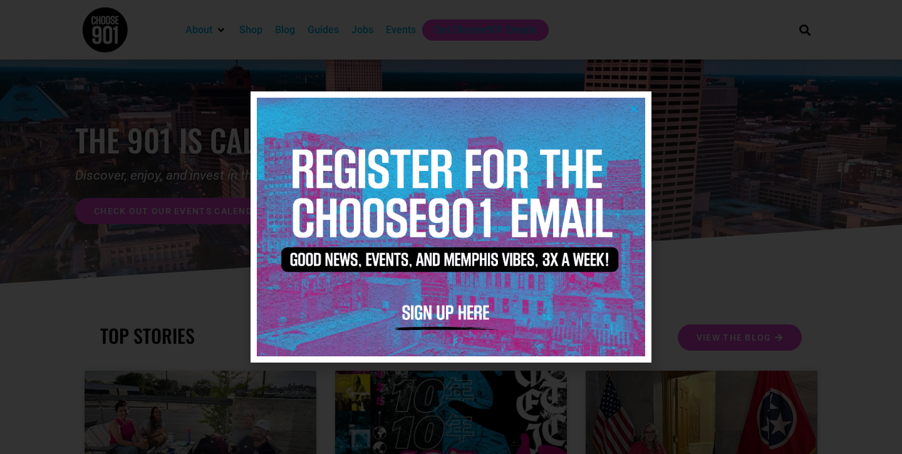
click at [634, 111] on icon "Close" at bounding box center [634, 108] width 9 height 9
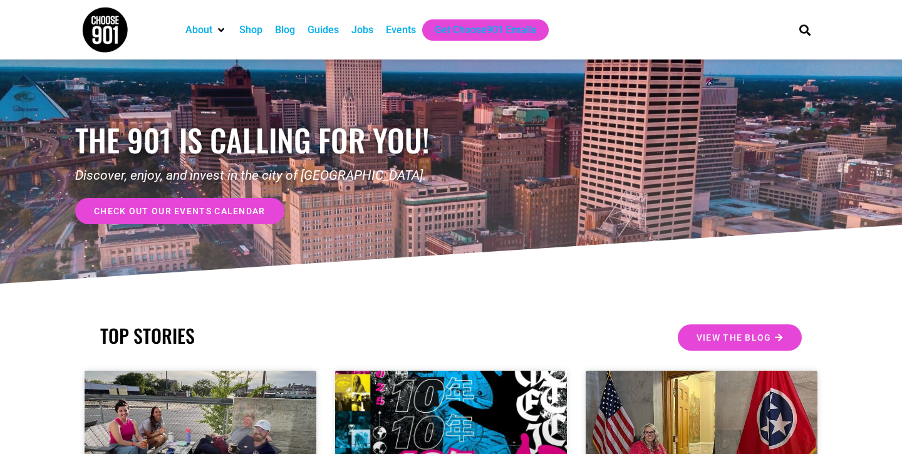
scroll to position [1, 0]
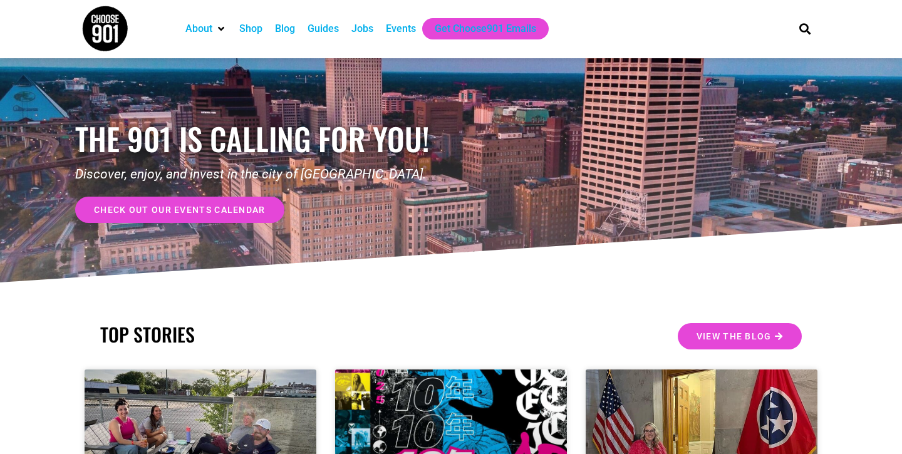
click at [356, 30] on div "Jobs" at bounding box center [363, 28] width 22 height 15
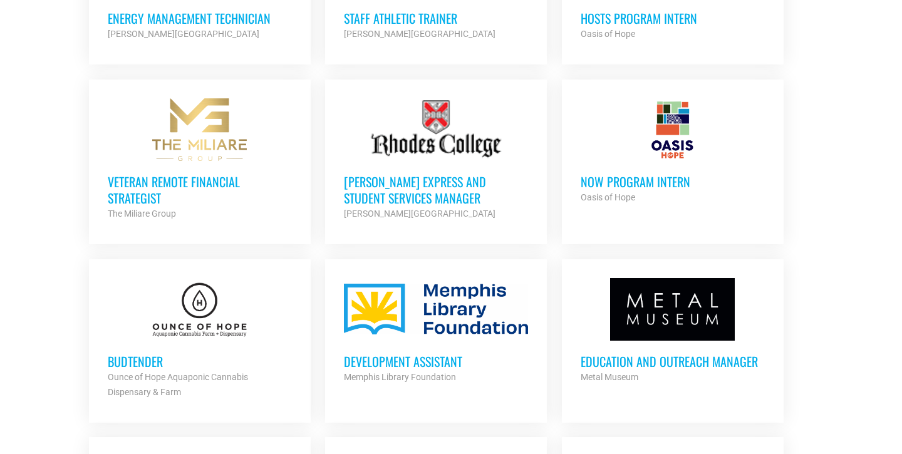
scroll to position [1030, 0]
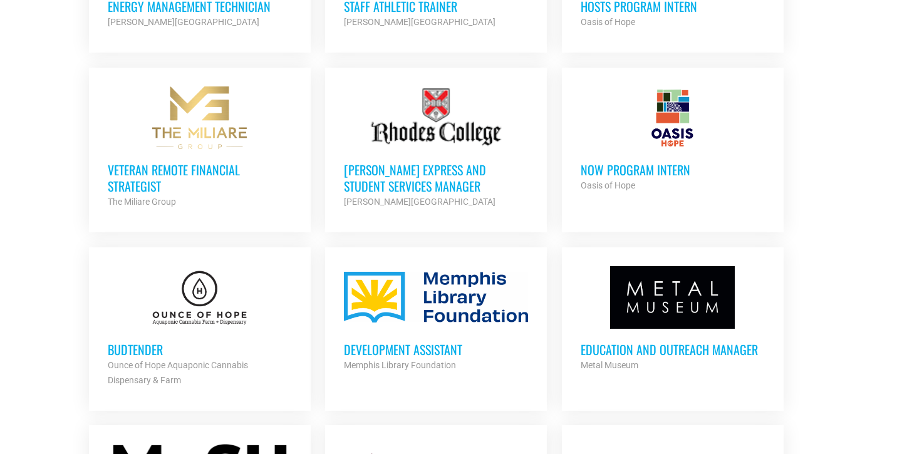
click at [444, 335] on div "Development Assistant Memphis Library Foundation Partner Org" at bounding box center [436, 351] width 184 height 44
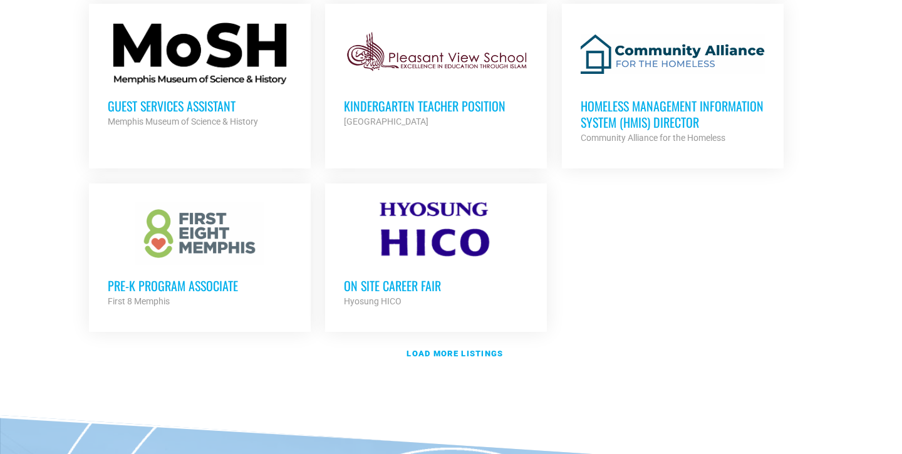
scroll to position [1452, 0]
click at [454, 351] on strong "Load more listings" at bounding box center [455, 352] width 96 height 9
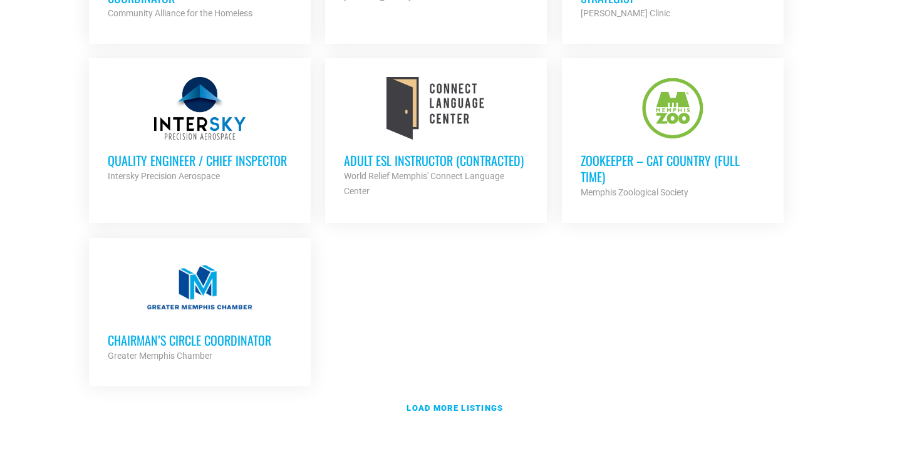
scroll to position [2722, 0]
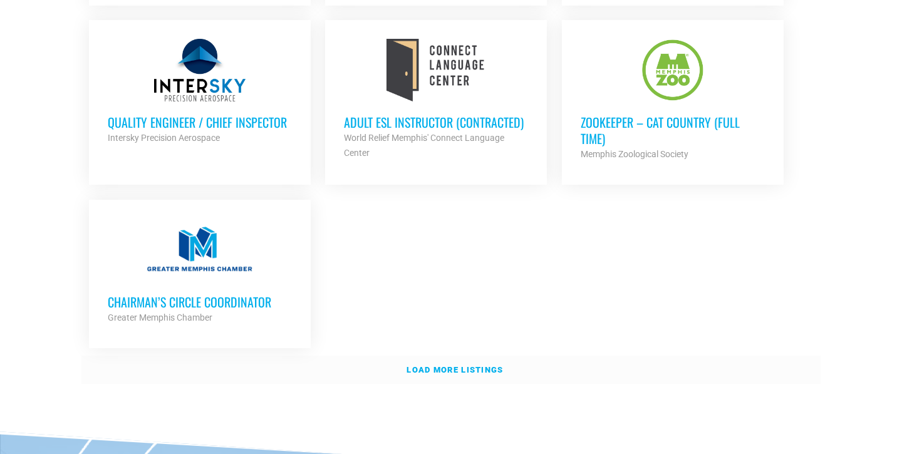
click at [464, 365] on strong "Load more listings" at bounding box center [455, 369] width 96 height 9
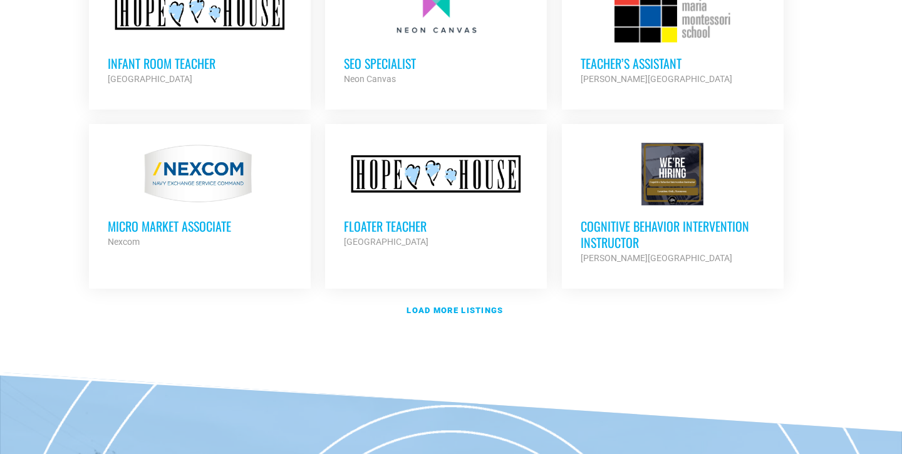
scroll to position [3908, 0]
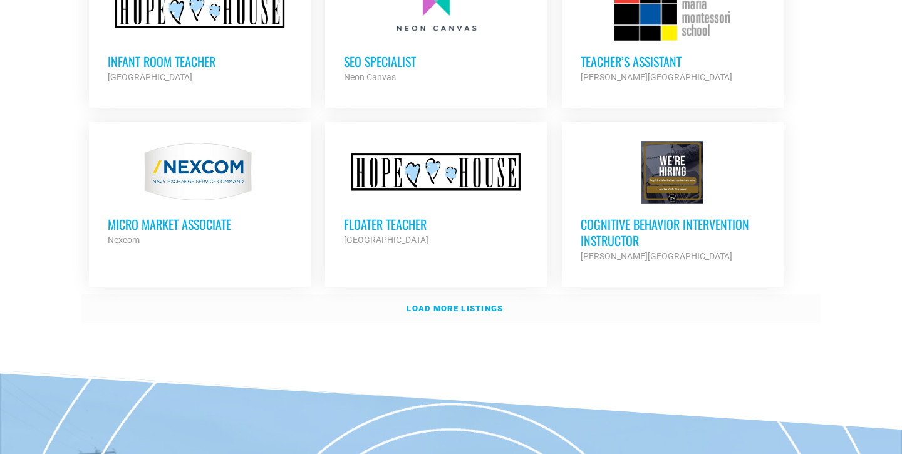
click at [467, 304] on strong "Load more listings" at bounding box center [455, 308] width 96 height 9
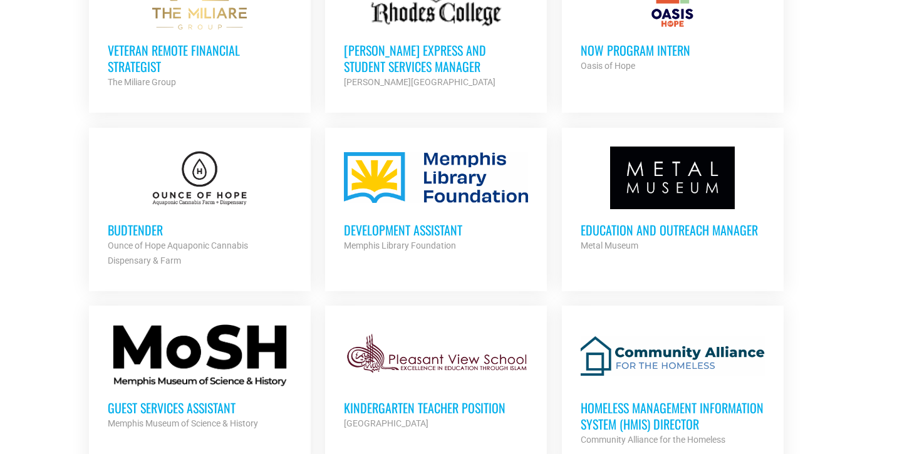
scroll to position [1169, 0]
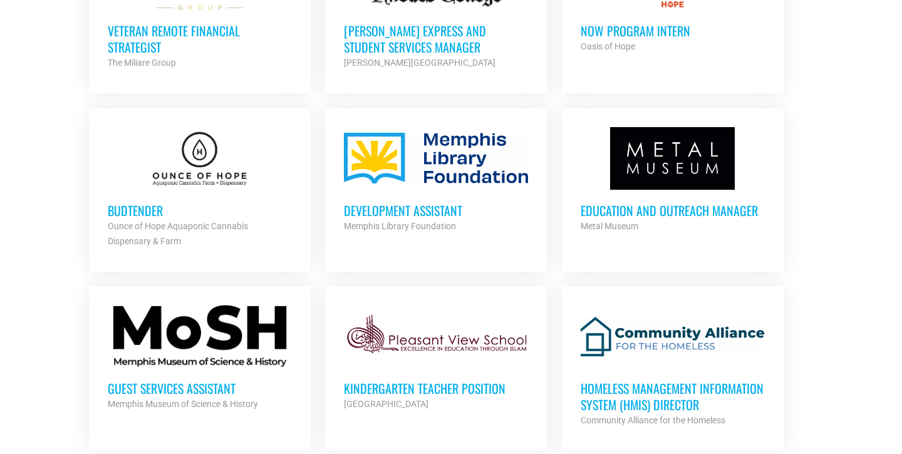
click at [438, 194] on div "Development Assistant Memphis Library Foundation Partner Org" at bounding box center [436, 212] width 184 height 44
click at [655, 208] on h3 "Education and Outreach Manager" at bounding box center [673, 210] width 184 height 16
click at [401, 212] on h3 "Development Assistant" at bounding box center [436, 210] width 184 height 16
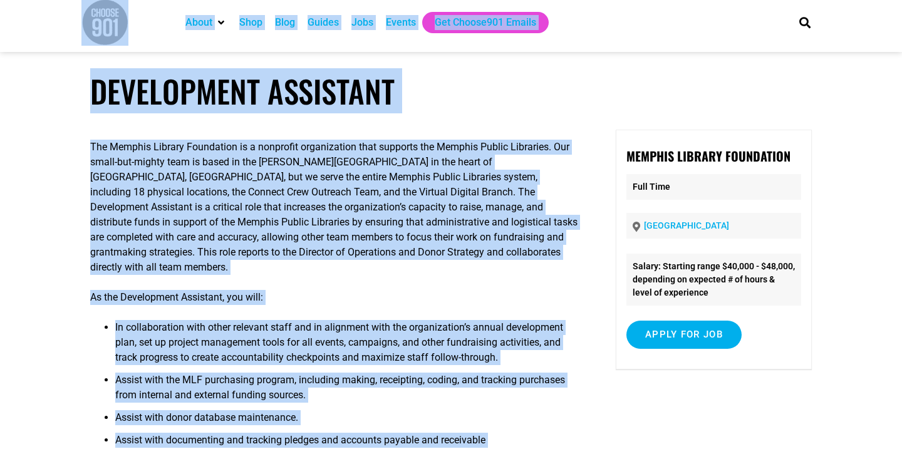
scroll to position [1, 0]
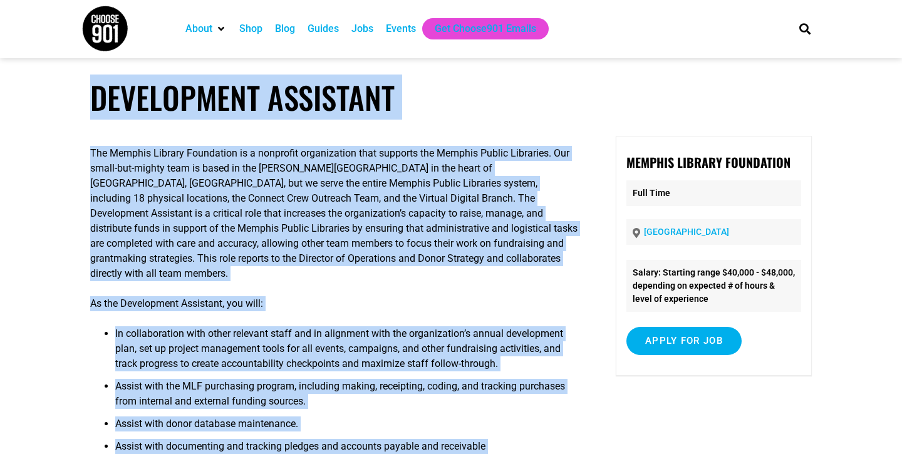
drag, startPoint x: 445, startPoint y: 239, endPoint x: 96, endPoint y: 112, distance: 370.9
click at [96, 112] on article "Development Assistant The Memphis Library Foundation is a nonprofit organizatio…" at bounding box center [451, 365] width 902 height 572
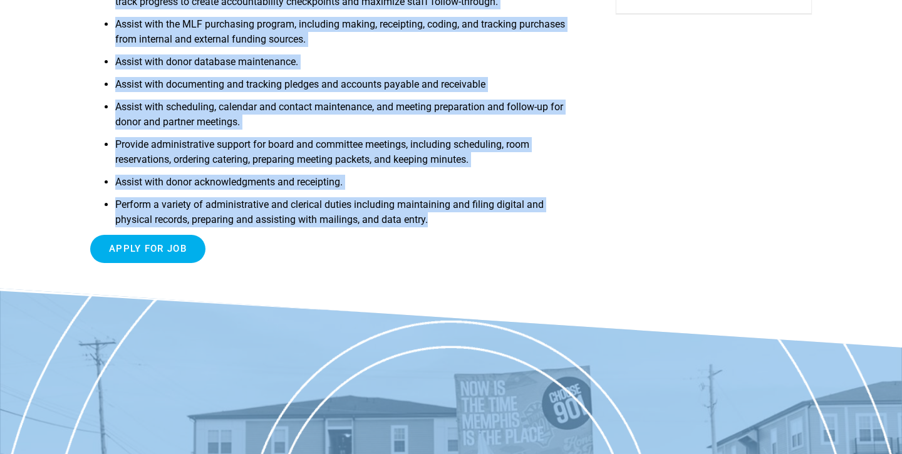
scroll to position [481, 0]
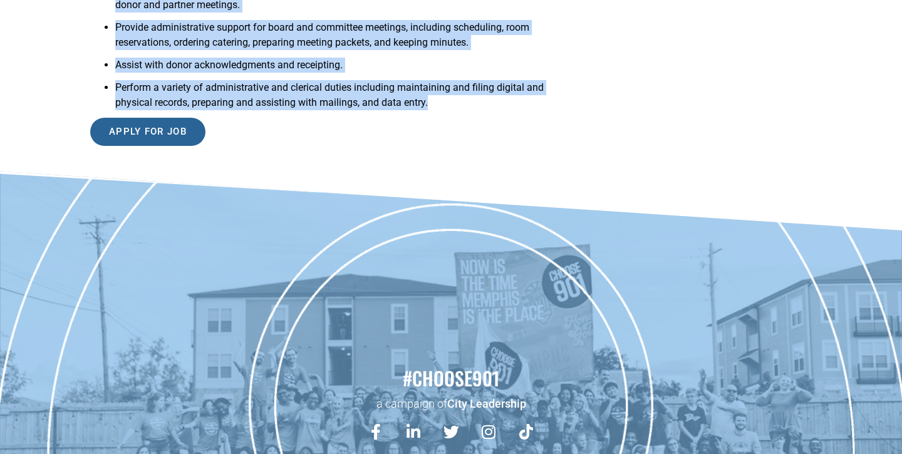
click at [175, 118] on input "Apply for job" at bounding box center [147, 132] width 115 height 28
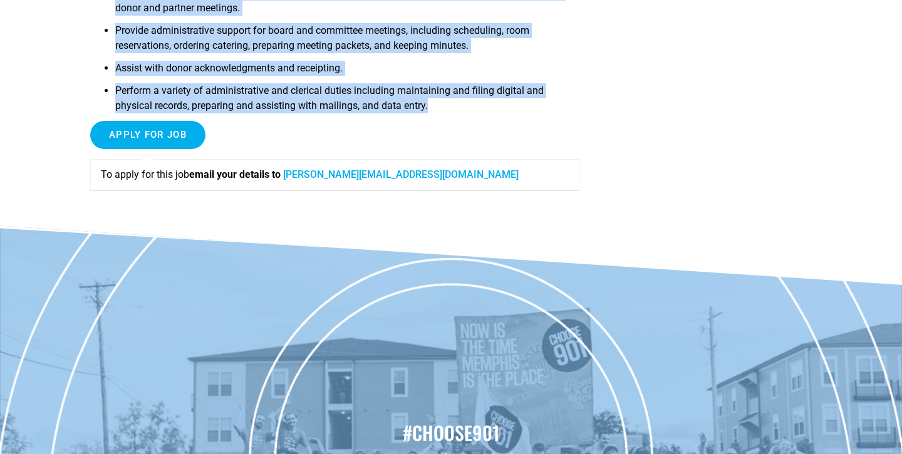
scroll to position [477, 0]
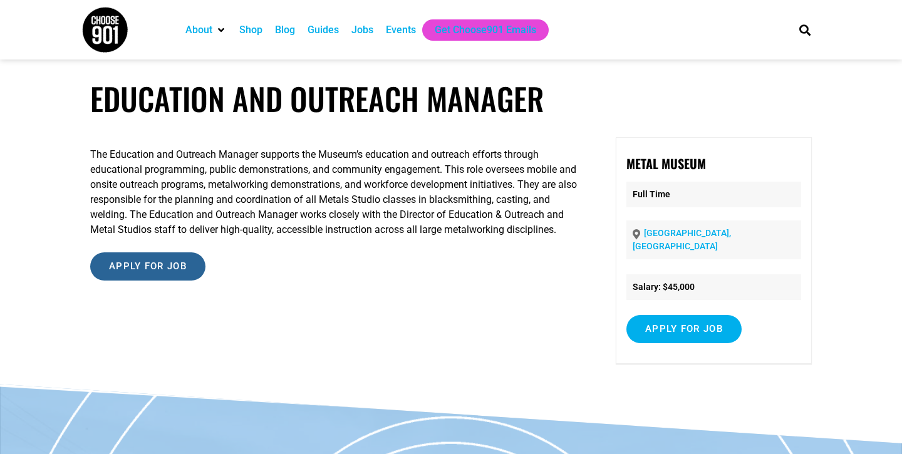
click at [186, 281] on input "Apply for job" at bounding box center [147, 267] width 115 height 28
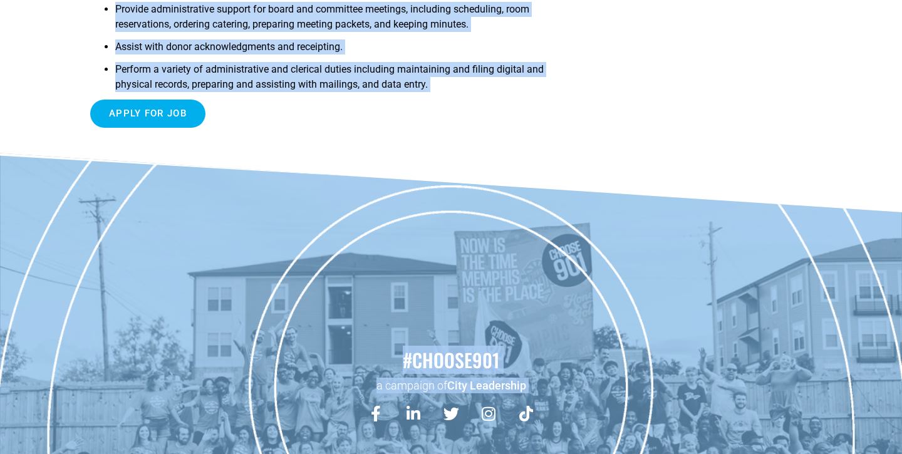
scroll to position [503, 0]
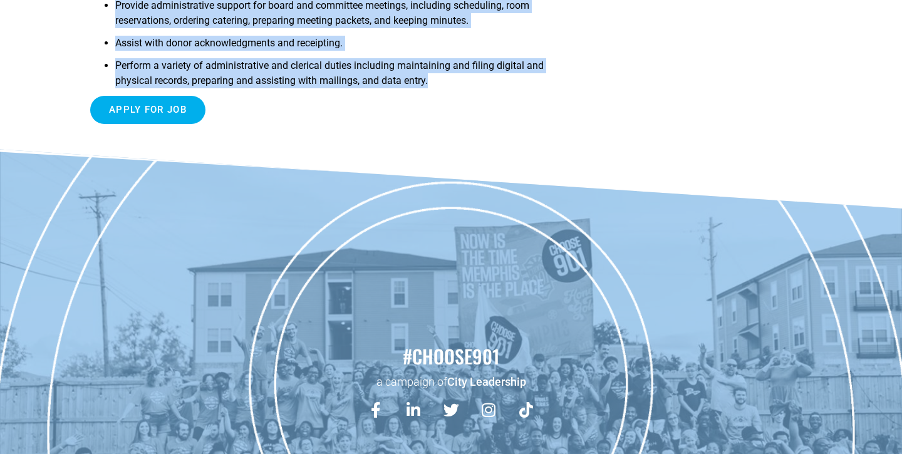
drag, startPoint x: 79, startPoint y: 143, endPoint x: 309, endPoint y: 76, distance: 239.4
drag, startPoint x: 309, startPoint y: 50, endPoint x: 289, endPoint y: 44, distance: 20.4
click at [309, 58] on li "Perform a variety of administrative and clerical duties including maintaining a…" at bounding box center [347, 77] width 464 height 38
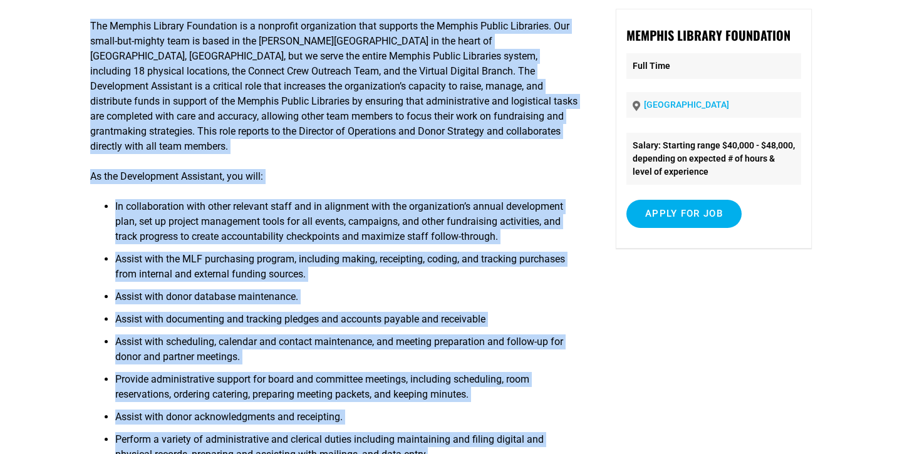
scroll to position [0, 0]
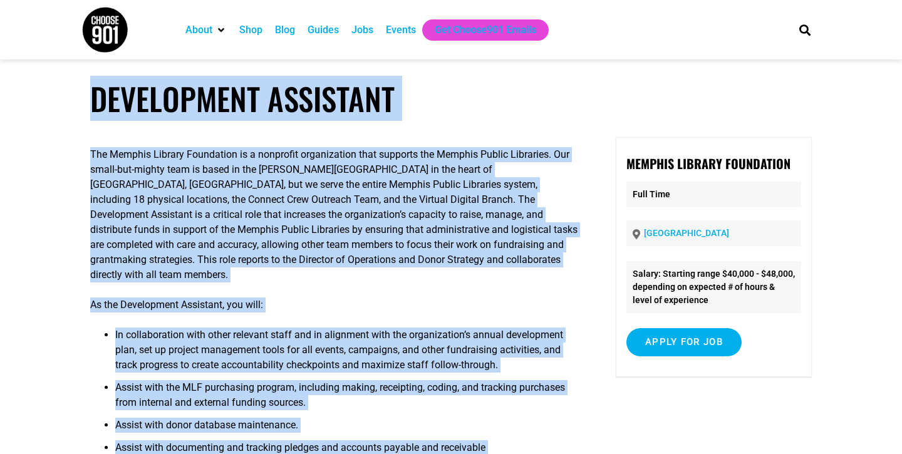
drag, startPoint x: 454, startPoint y: 76, endPoint x: 95, endPoint y: 99, distance: 360.4
click at [95, 99] on article "Development Assistant The Memphis Library Foundation is a nonprofit organizatio…" at bounding box center [451, 366] width 902 height 572
click at [142, 197] on p "The Memphis Library Foundation is a nonprofit organization that supports the Me…" at bounding box center [334, 214] width 489 height 135
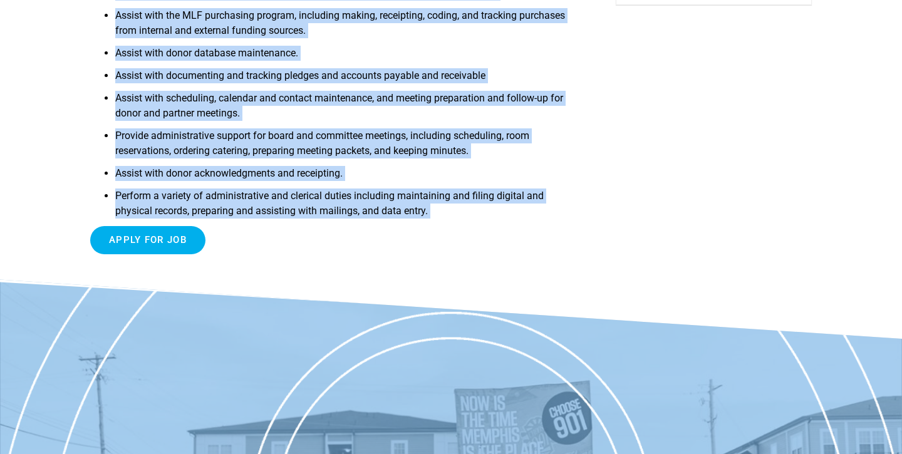
scroll to position [376, 0]
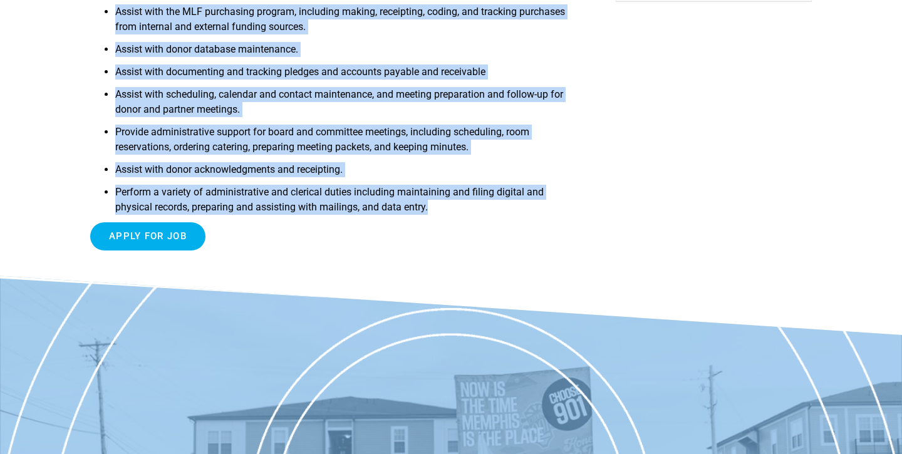
drag, startPoint x: 89, startPoint y: 87, endPoint x: 248, endPoint y: 221, distance: 207.6
copy article "Development Assistant The Memphis Library Foundation is a nonprofit organizatio…"
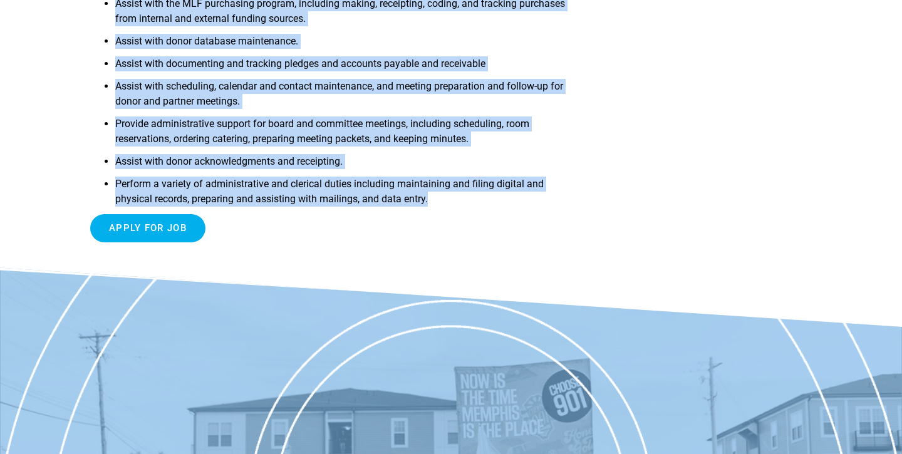
scroll to position [389, 0]
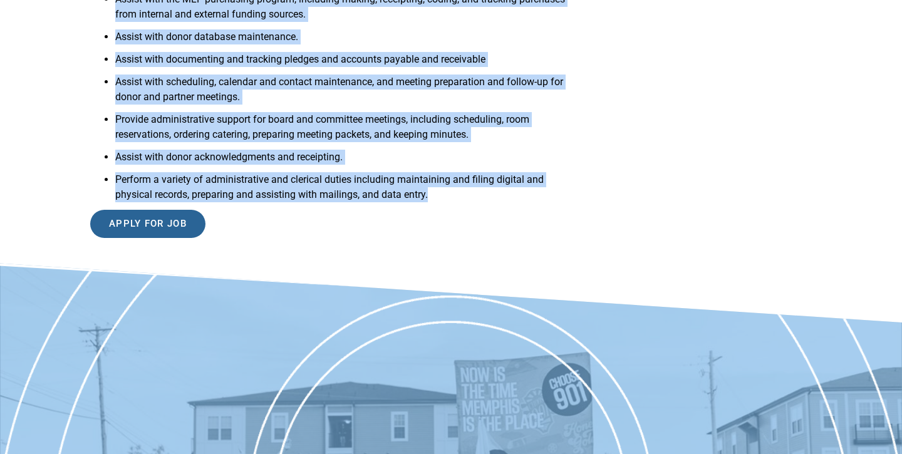
click at [123, 210] on input "Apply for job" at bounding box center [147, 224] width 115 height 28
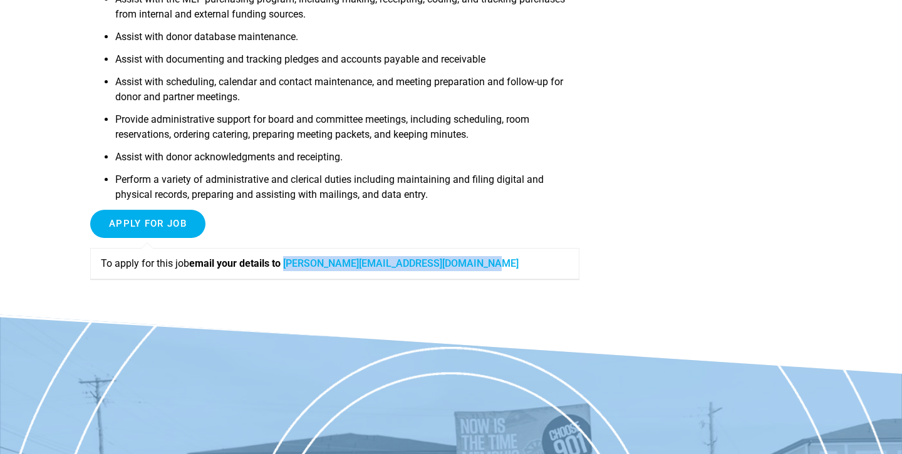
drag, startPoint x: 497, startPoint y: 256, endPoint x: 295, endPoint y: 248, distance: 201.9
click at [295, 256] on p "To apply for this job email your details to christine@memphislibraryfoundation.…" at bounding box center [335, 263] width 468 height 15
copy p "christine@memphislibraryfoundation.org"
